Goal: Entertainment & Leisure: Consume media (video, audio)

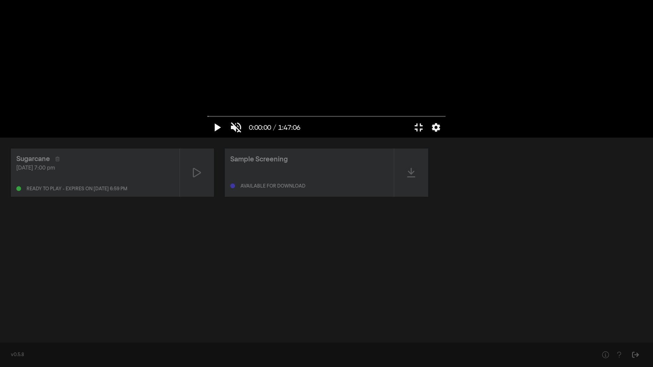
click at [207, 138] on button "play_arrow" at bounding box center [216, 127] width 19 height 20
click at [207, 138] on button "pause" at bounding box center [216, 127] width 19 height 20
click at [207, 138] on button "play_arrow" at bounding box center [216, 127] width 19 height 20
type input "4.130397"
click at [226, 138] on button "volume_off" at bounding box center [235, 127] width 19 height 20
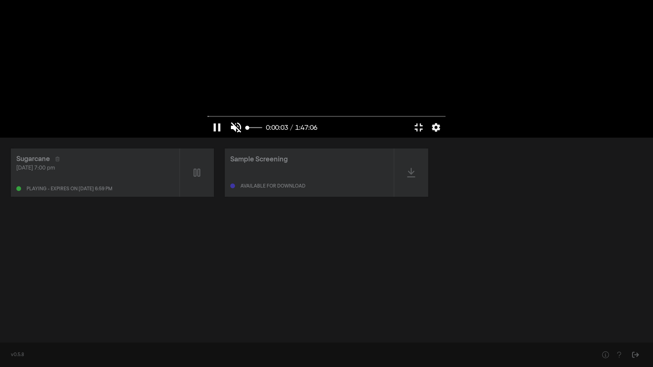
type input "1"
type input "5.458876"
click at [226, 138] on button "volume_up" at bounding box center [235, 127] width 19 height 20
type input "0"
click at [207, 118] on input "Seek" at bounding box center [326, 116] width 238 height 4
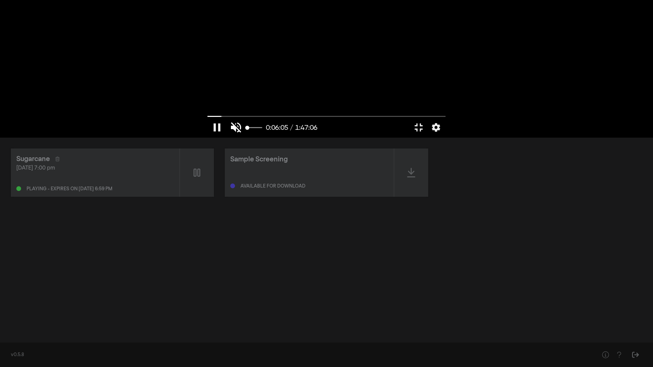
type input "365.217556"
click at [226, 138] on button "volume_off" at bounding box center [235, 127] width 19 height 20
type input "1"
type input "366.482993"
click at [226, 138] on button "volume_up" at bounding box center [235, 127] width 19 height 20
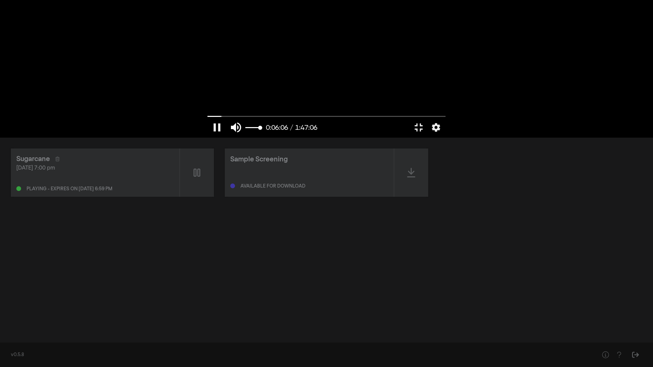
type input "0"
click at [207, 118] on input "Seek" at bounding box center [326, 116] width 238 height 4
click at [207, 138] on button "play_arrow" at bounding box center [216, 127] width 19 height 20
click at [207, 138] on button "pause" at bounding box center [216, 127] width 19 height 20
type input "0.517358"
